Goal: Task Accomplishment & Management: Manage account settings

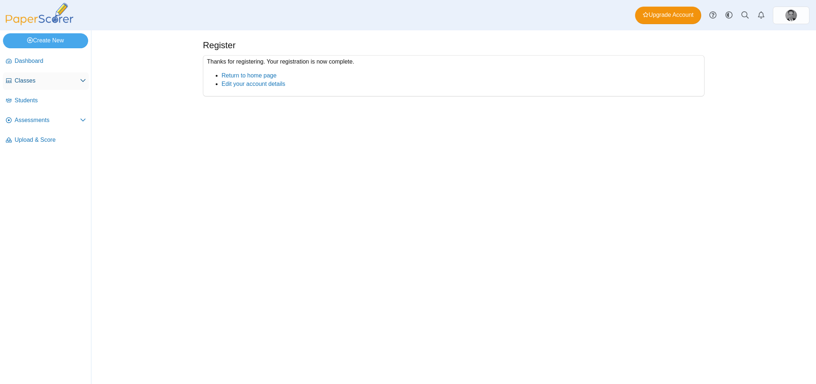
click at [40, 78] on span "Classes" at bounding box center [47, 81] width 65 height 8
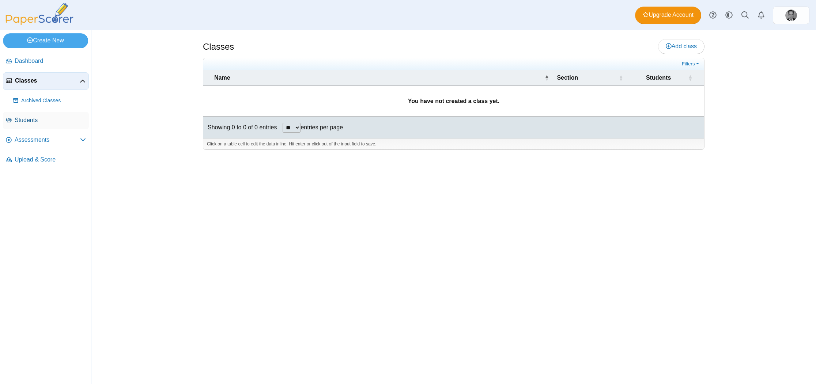
click at [35, 120] on span "Students" at bounding box center [50, 120] width 71 height 8
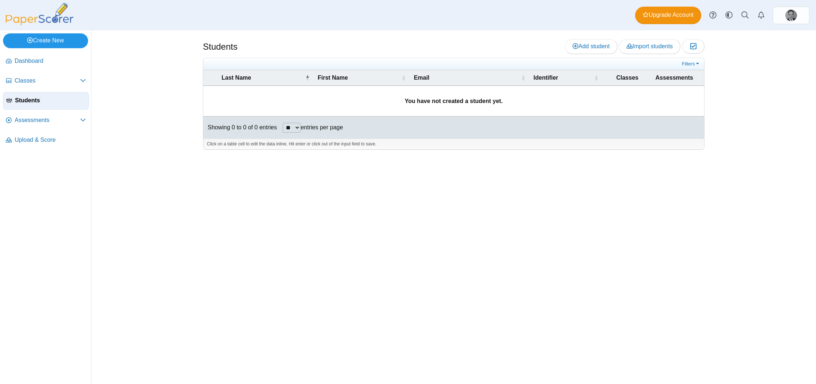
click at [46, 41] on link "Create New" at bounding box center [45, 40] width 85 height 15
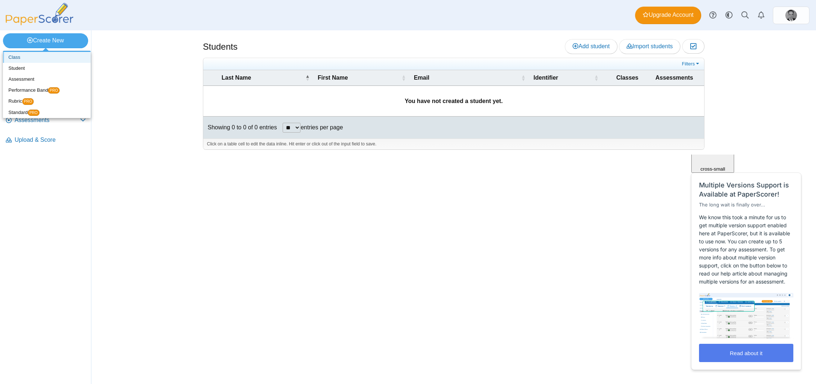
click at [19, 55] on link "Class" at bounding box center [47, 57] width 88 height 11
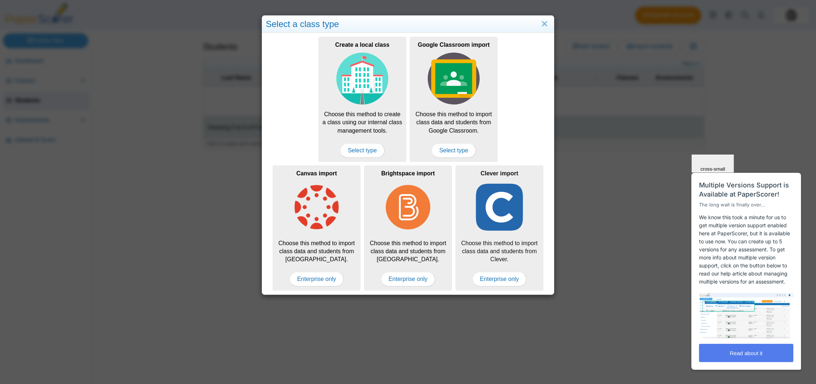
click at [500, 211] on img at bounding box center [499, 207] width 52 height 52
click at [499, 282] on span "Enterprise only" at bounding box center [499, 279] width 54 height 15
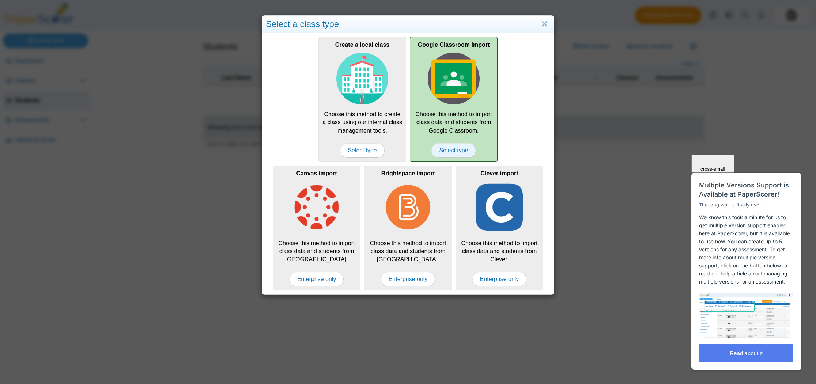
click at [452, 151] on span "Select type" at bounding box center [453, 150] width 44 height 15
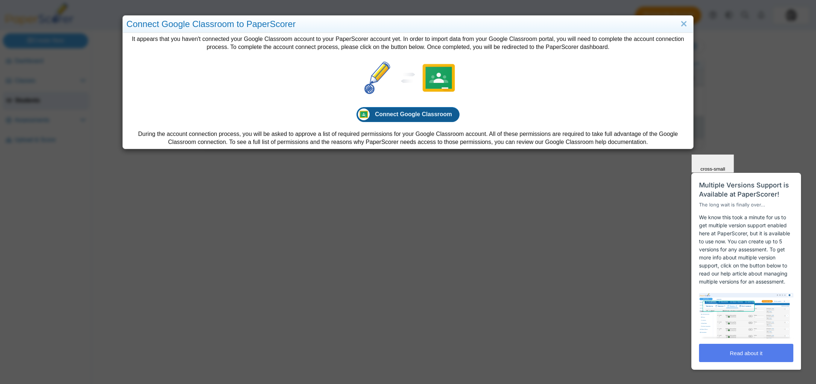
click at [407, 115] on span "Connect Google Classroom" at bounding box center [413, 114] width 77 height 6
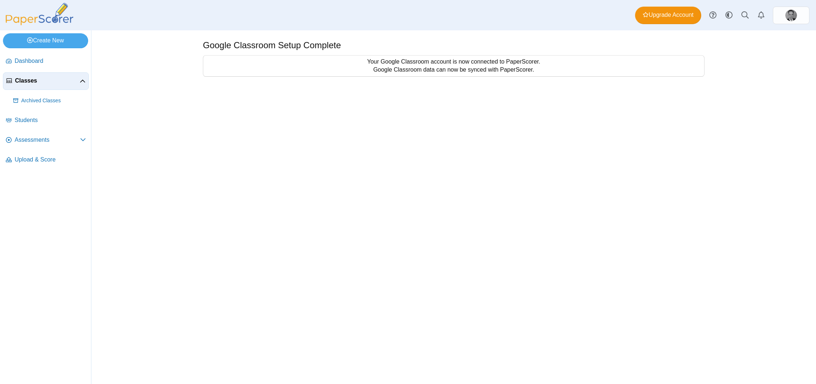
click at [39, 83] on span "Classes" at bounding box center [47, 81] width 65 height 8
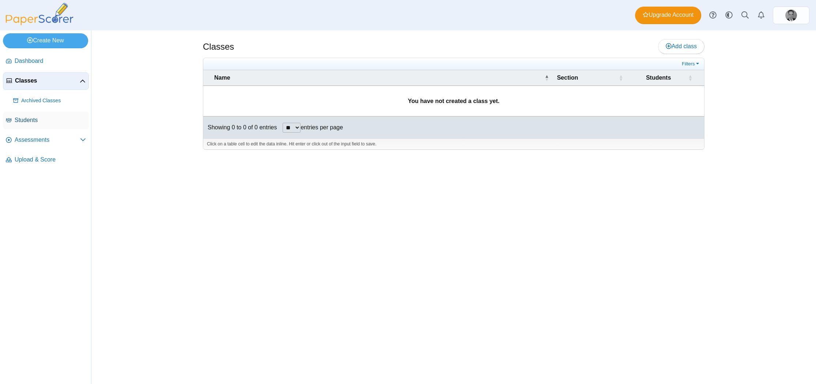
click at [36, 122] on span "Students" at bounding box center [50, 120] width 71 height 8
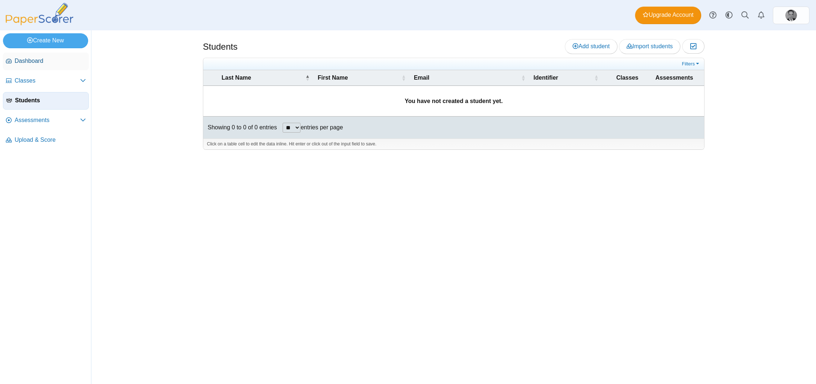
click at [37, 63] on span "Dashboard" at bounding box center [50, 61] width 71 height 8
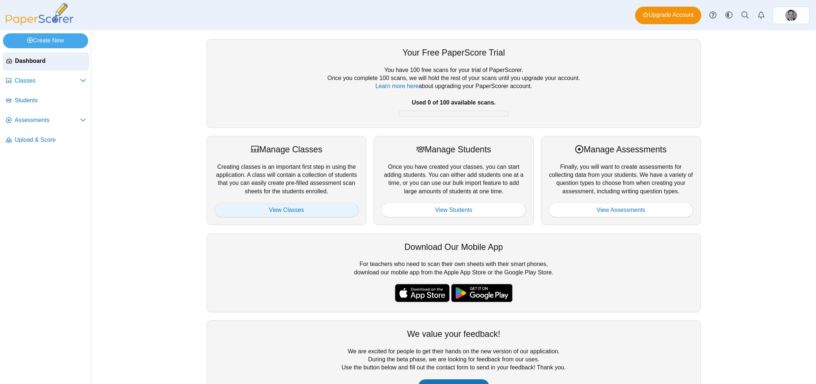
click at [293, 209] on link "View Classes" at bounding box center [286, 210] width 144 height 15
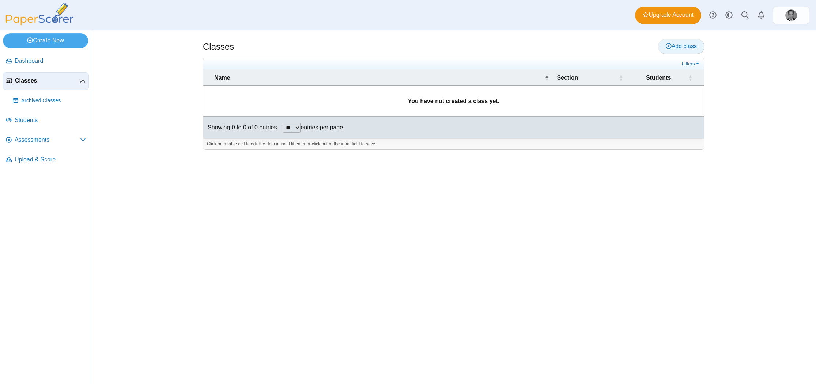
click at [677, 44] on span "Add class" at bounding box center [681, 46] width 31 height 6
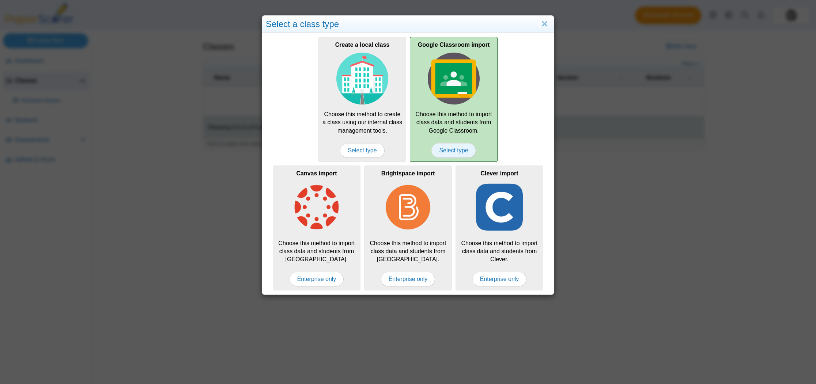
click at [454, 148] on span "Select type" at bounding box center [453, 150] width 44 height 15
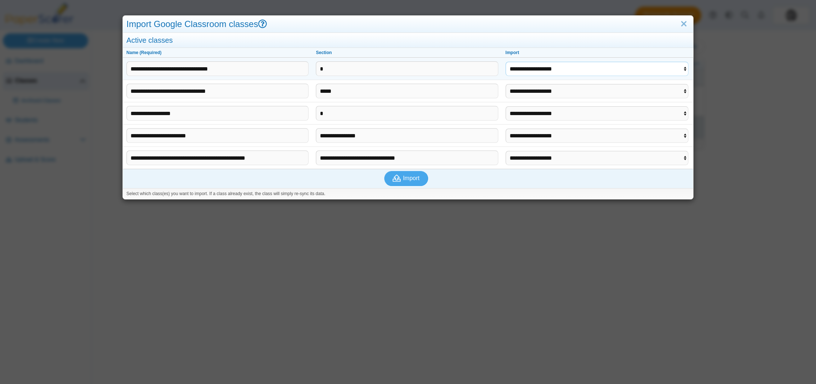
click at [685, 72] on select "**********" at bounding box center [596, 69] width 183 height 14
select select "**********"
click at [507, 62] on select "**********" at bounding box center [596, 69] width 183 height 14
click at [685, 93] on select "**********" at bounding box center [596, 91] width 183 height 14
select select "**********"
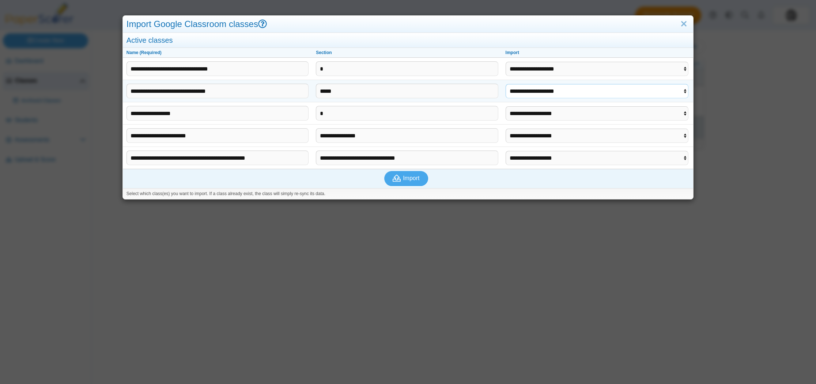
click at [507, 84] on select "**********" at bounding box center [596, 91] width 183 height 14
click at [685, 115] on select "**********" at bounding box center [596, 113] width 183 height 14
select select "**********"
click at [507, 106] on select "**********" at bounding box center [596, 113] width 183 height 14
click at [409, 178] on span "Import" at bounding box center [411, 178] width 16 height 6
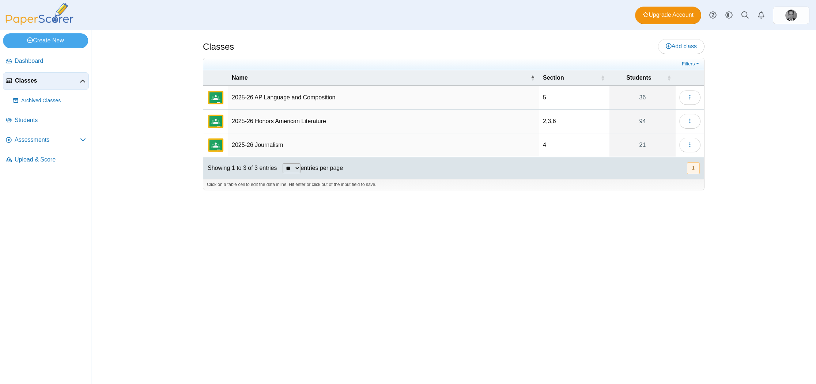
click at [285, 122] on td "2025-26 Honors American Literature" at bounding box center [383, 122] width 311 height 24
click at [692, 101] on button "button" at bounding box center [689, 97] width 21 height 15
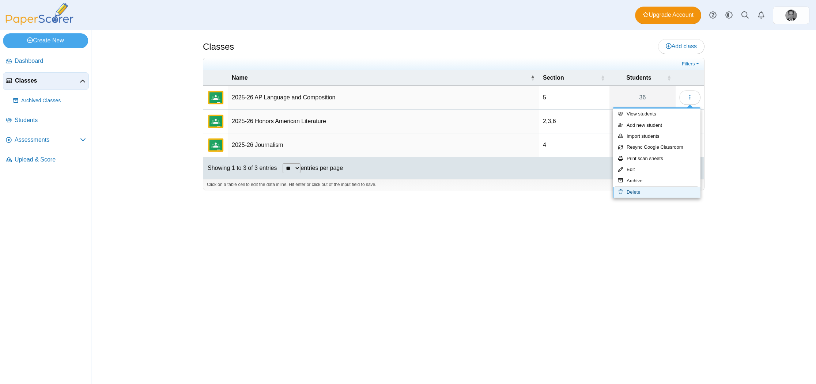
click at [660, 190] on link "Delete" at bounding box center [657, 192] width 88 height 11
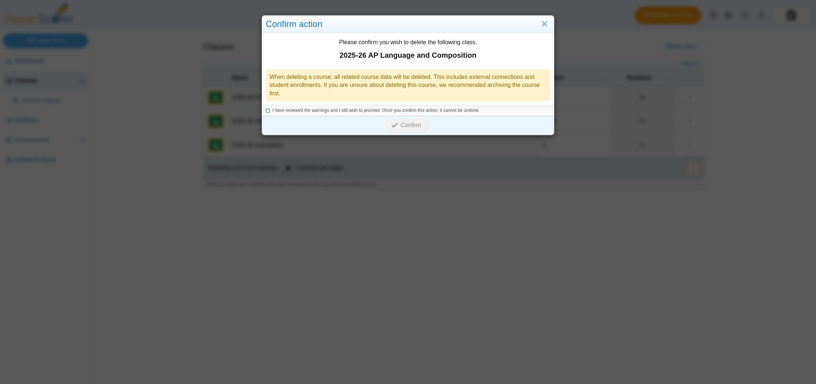
click at [267, 110] on icon at bounding box center [268, 109] width 4 height 4
click at [411, 123] on span "Confirm" at bounding box center [411, 125] width 20 height 6
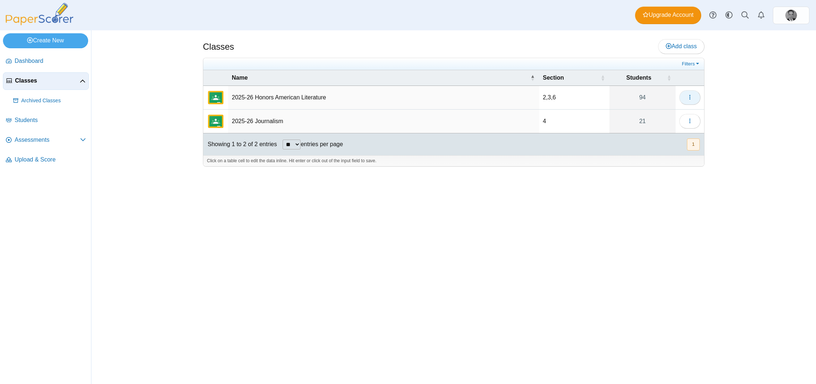
click at [690, 97] on use "button" at bounding box center [689, 97] width 1 height 5
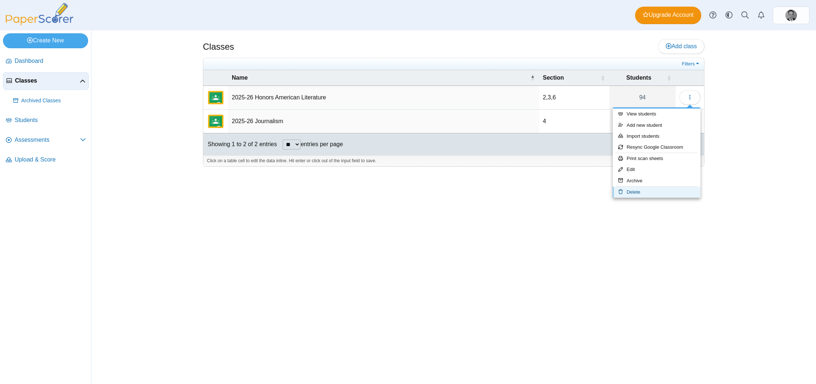
click at [639, 190] on link "Delete" at bounding box center [657, 192] width 88 height 11
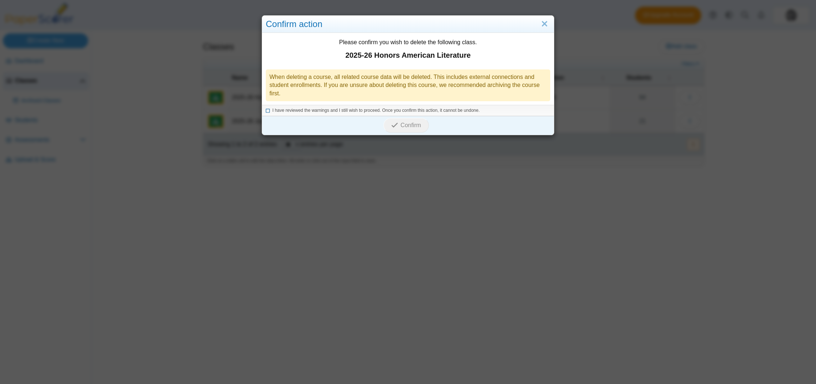
click at [267, 110] on icon at bounding box center [268, 109] width 4 height 4
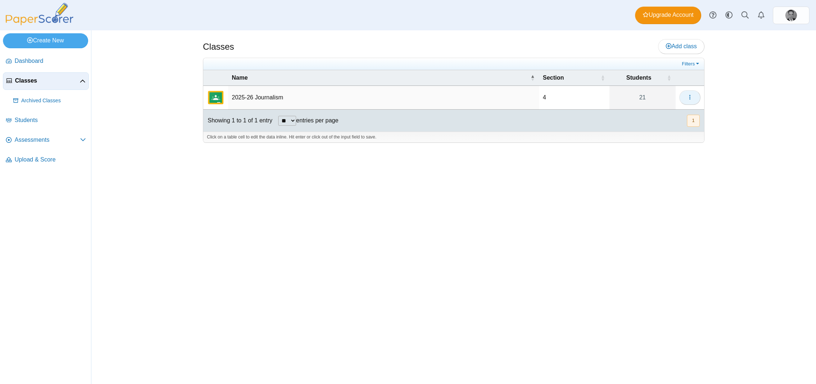
click at [692, 98] on icon "button" at bounding box center [690, 97] width 6 height 6
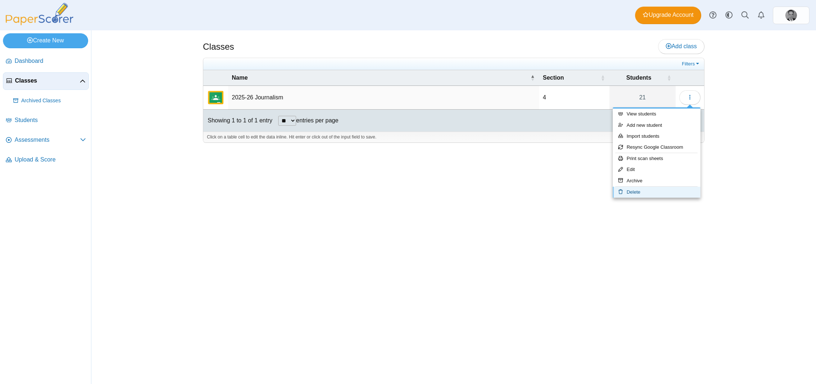
click at [641, 189] on link "Delete" at bounding box center [657, 192] width 88 height 11
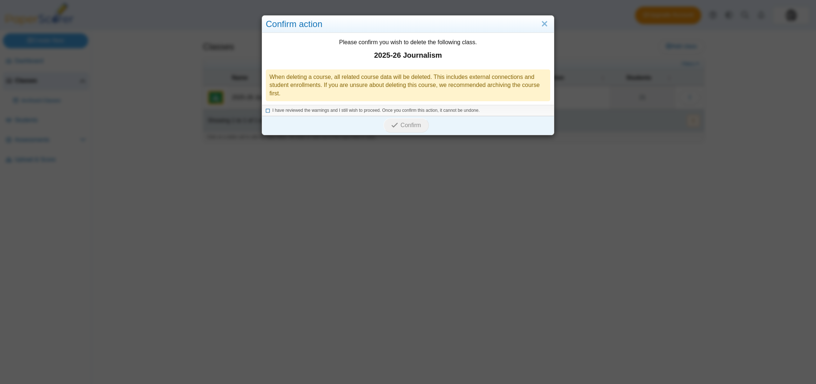
click at [266, 111] on icon at bounding box center [268, 109] width 4 height 4
click at [408, 124] on span "Confirm" at bounding box center [411, 125] width 20 height 6
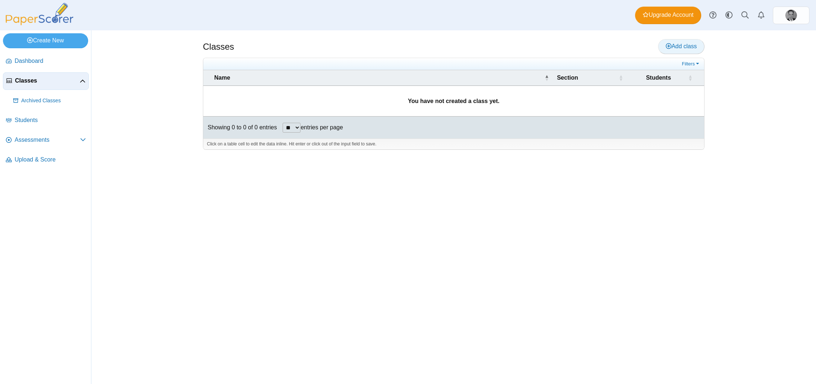
click at [688, 49] on span "Add class" at bounding box center [681, 46] width 31 height 6
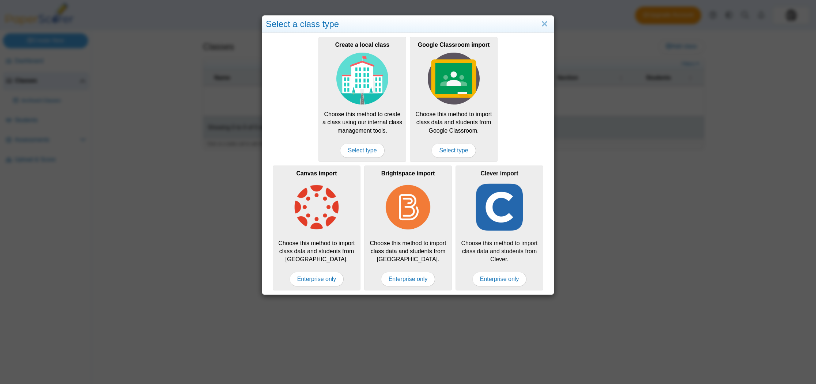
click at [496, 211] on img at bounding box center [499, 207] width 52 height 52
click at [499, 278] on span "Enterprise only" at bounding box center [499, 279] width 54 height 15
click at [495, 209] on img at bounding box center [499, 207] width 52 height 52
click at [502, 279] on span "Enterprise only" at bounding box center [499, 279] width 54 height 15
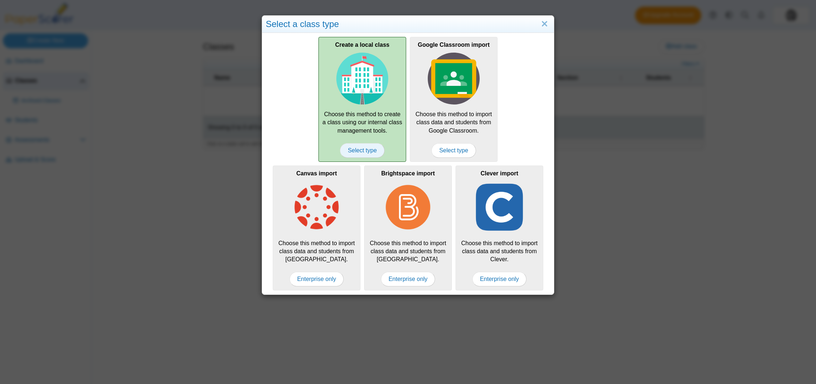
click at [365, 150] on span "Select type" at bounding box center [362, 150] width 44 height 15
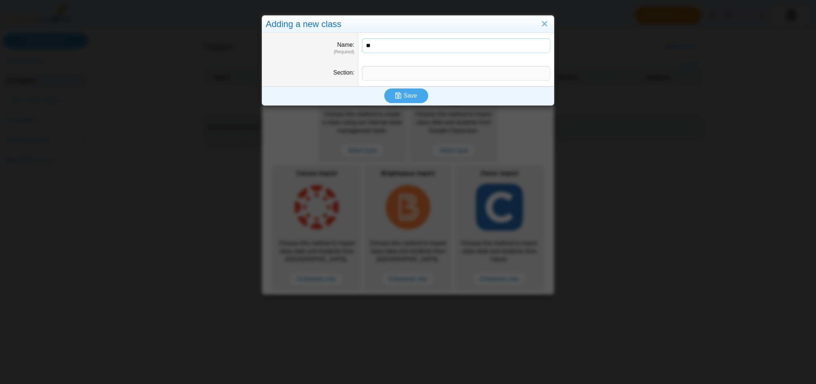
type input "*"
type input "**********"
click at [384, 69] on input "Section" at bounding box center [456, 73] width 188 height 15
type input "*"
click at [409, 94] on span "Save" at bounding box center [410, 95] width 13 height 6
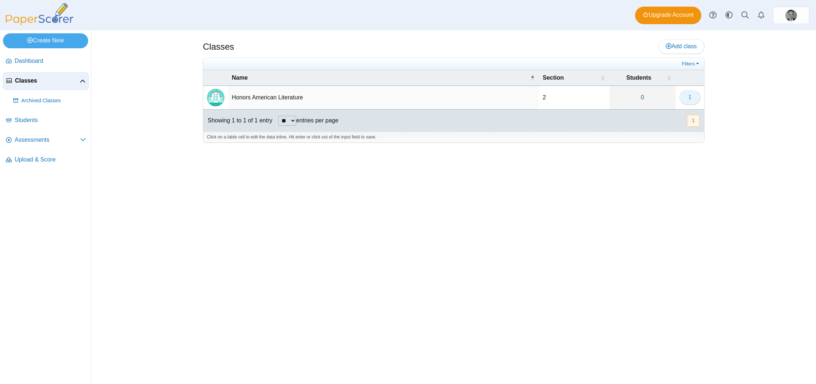
click at [690, 97] on use "button" at bounding box center [689, 97] width 1 height 5
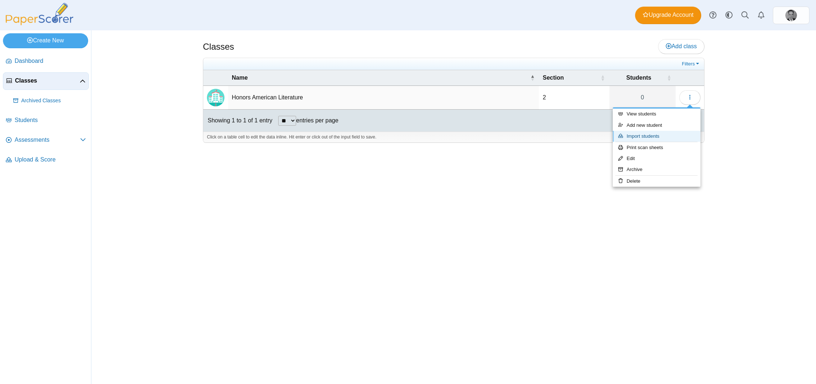
click at [661, 133] on link "Import students" at bounding box center [657, 136] width 88 height 11
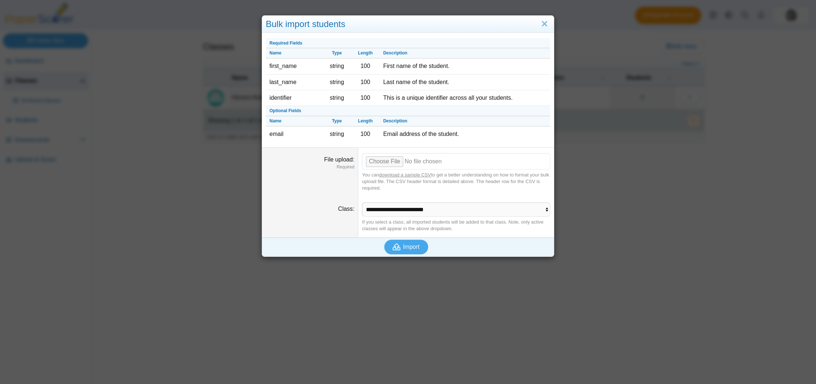
click at [392, 161] on input "File upload" at bounding box center [456, 161] width 188 height 16
click at [545, 24] on link "Close" at bounding box center [544, 24] width 11 height 12
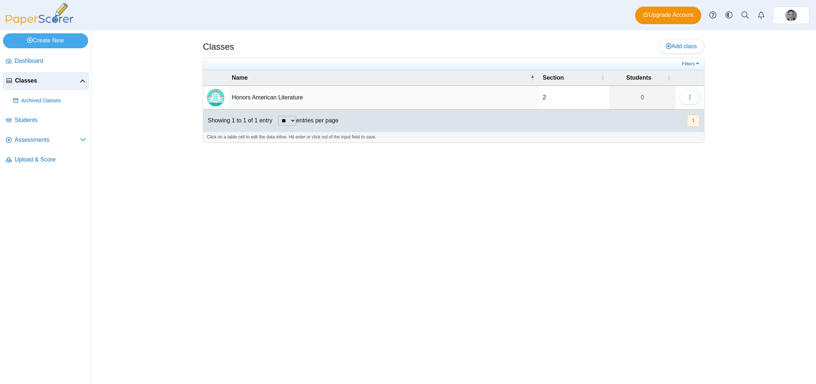
click at [45, 20] on img at bounding box center [39, 14] width 73 height 22
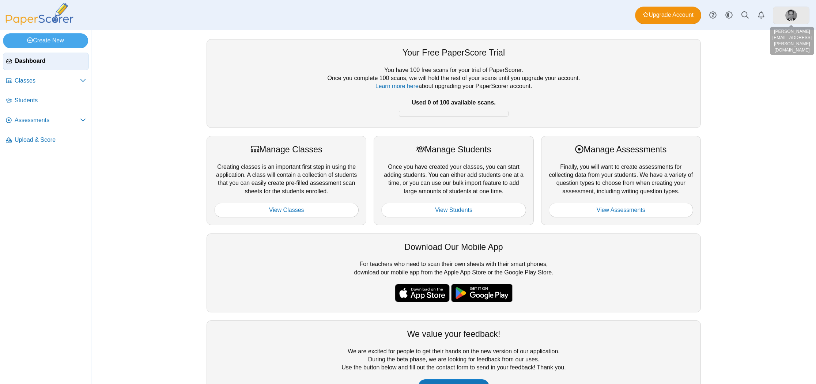
click at [798, 14] on link at bounding box center [791, 16] width 37 height 18
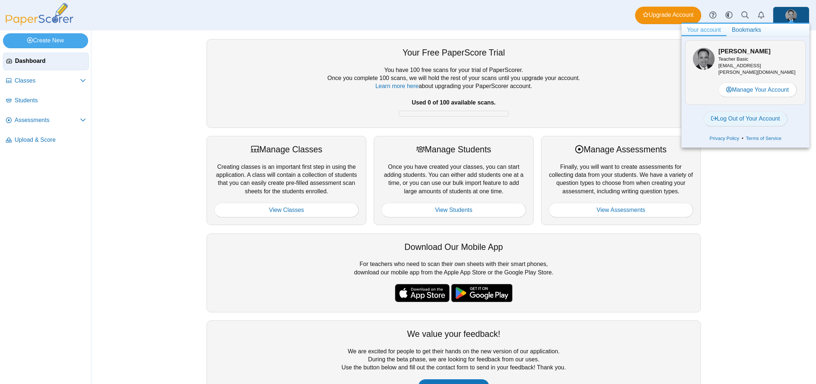
click at [731, 113] on link "Log Out of Your Account" at bounding box center [745, 118] width 84 height 15
